Goal: Transaction & Acquisition: Download file/media

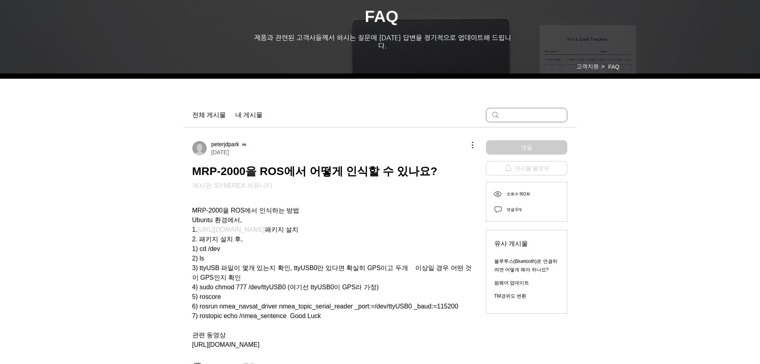
scroll to position [40, 0]
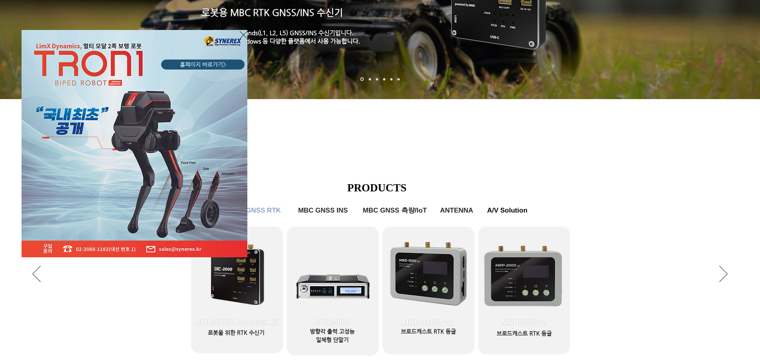
click at [235, 284] on div "LimX Dinamics" at bounding box center [380, 182] width 760 height 364
click at [238, 36] on img "LimX Dinamics" at bounding box center [135, 143] width 226 height 227
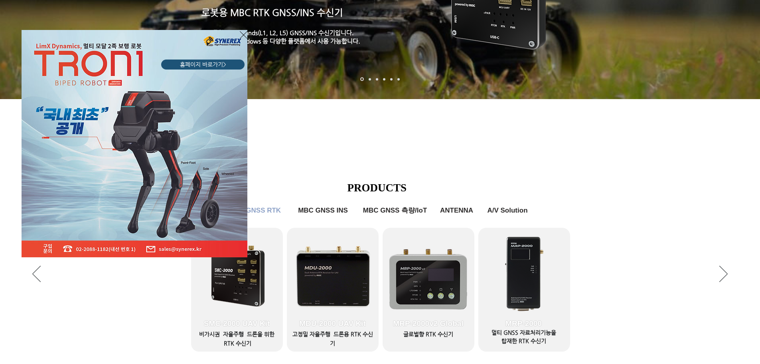
click at [243, 36] on icon "사이트로 돌아가기" at bounding box center [244, 35] width 8 height 8
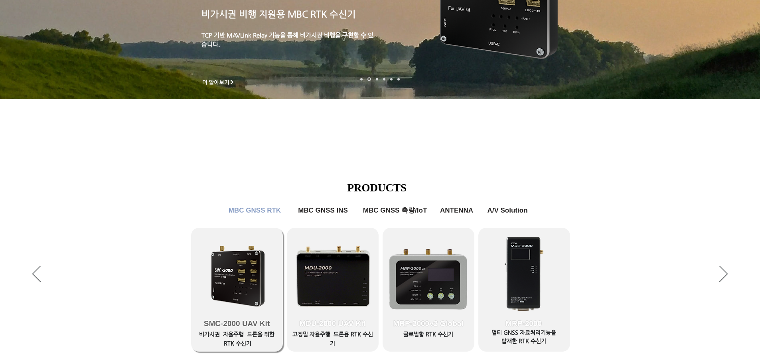
click at [245, 243] on link "SMC-2000 UAV Kit" at bounding box center [237, 289] width 92 height 124
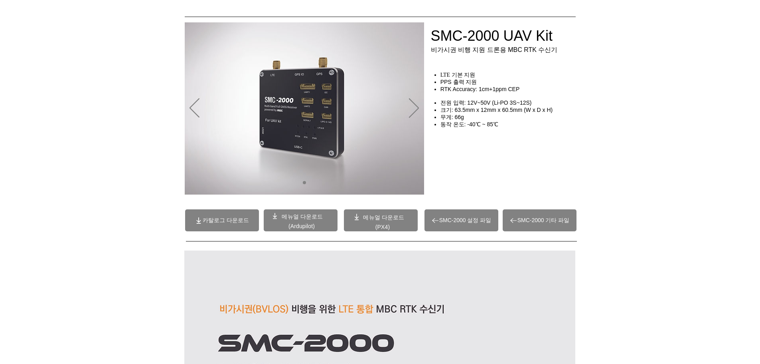
scroll to position [40, 0]
click at [384, 216] on span "메뉴얼 다운로드" at bounding box center [383, 216] width 41 height 6
click at [296, 219] on span "메뉴얼 다운로드" at bounding box center [302, 216] width 41 height 6
click at [236, 222] on span "카탈로그 다운로드" at bounding box center [226, 219] width 46 height 7
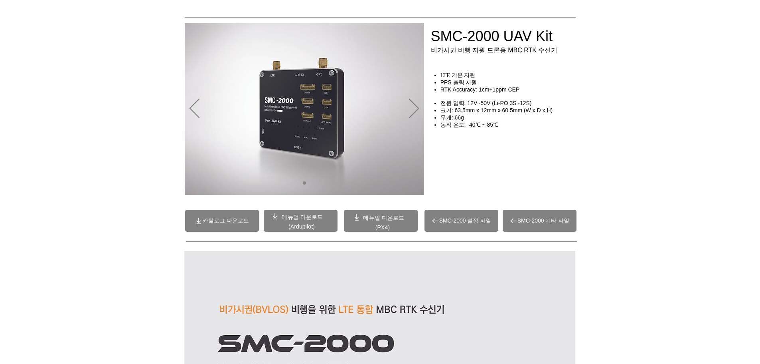
click at [536, 230] on span "SMC-2000 기타 파일" at bounding box center [540, 220] width 74 height 22
